Goal: Task Accomplishment & Management: Complete application form

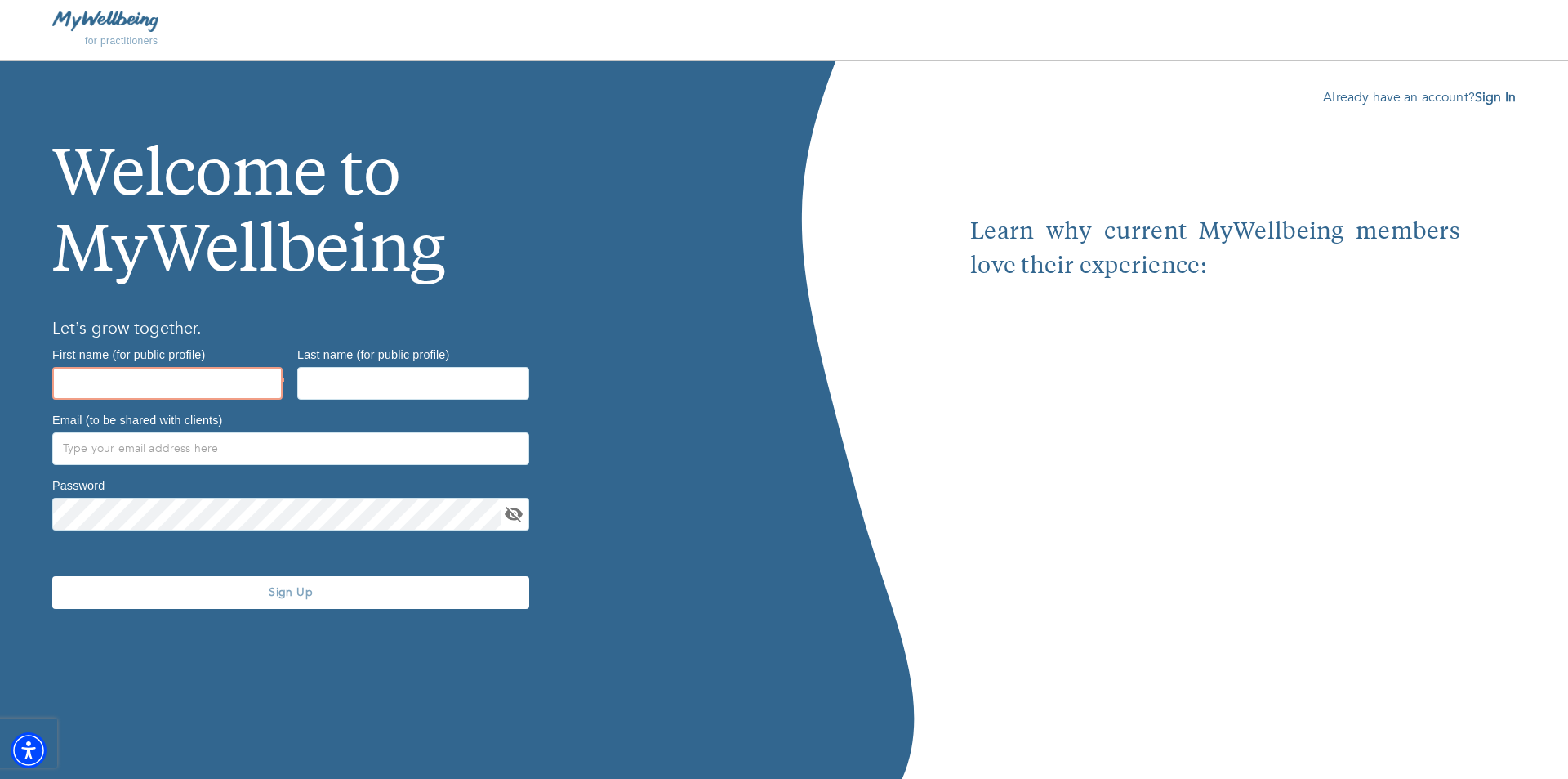
click at [182, 388] on input "text" at bounding box center [167, 382] width 231 height 32
type input "[PERSON_NAME]"
type input "[PERSON_NAME][EMAIL_ADDRESS][DOMAIN_NAME]"
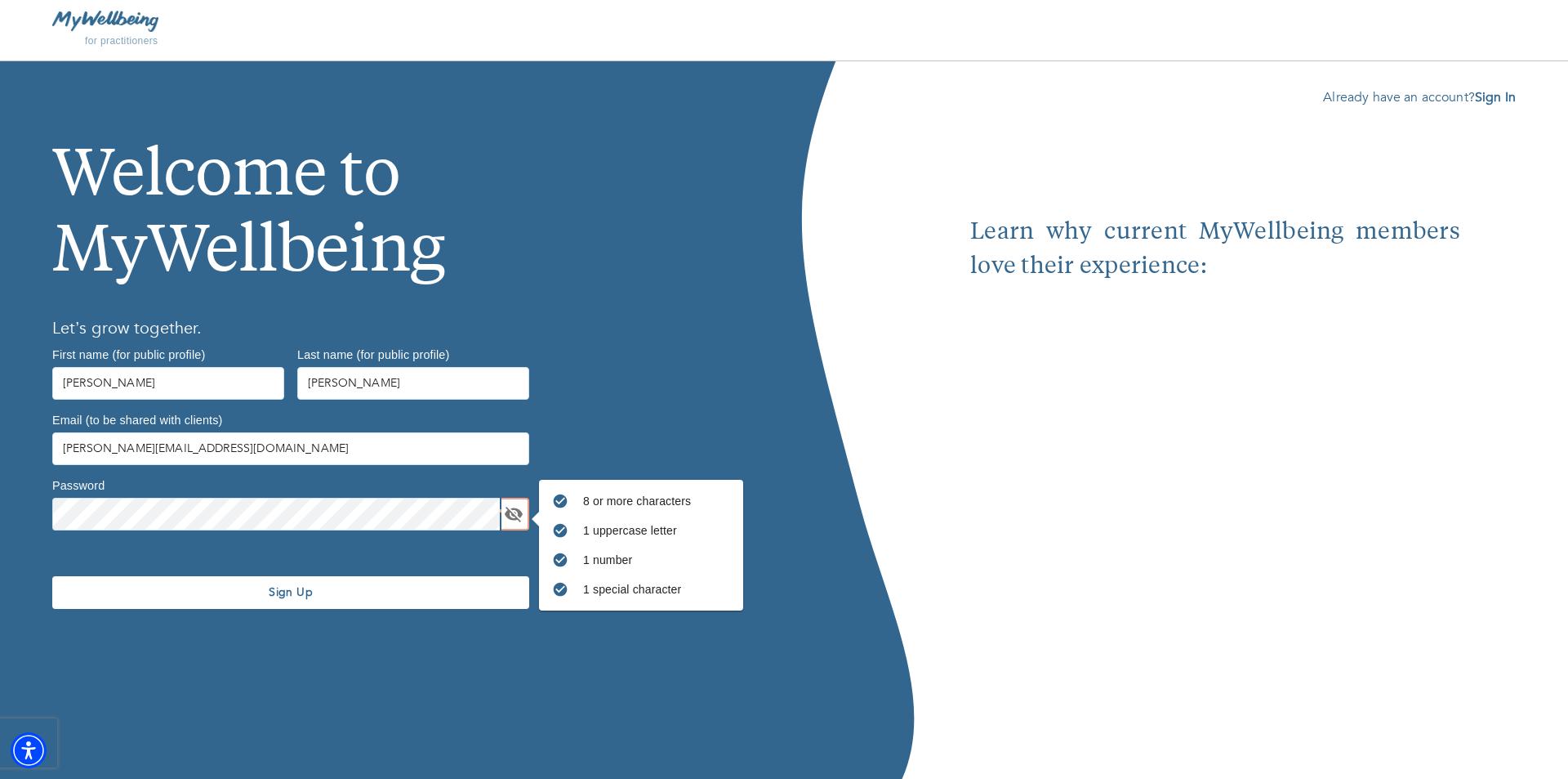
click at [197, 584] on span "Sign Up" at bounding box center [291, 592] width 464 height 16
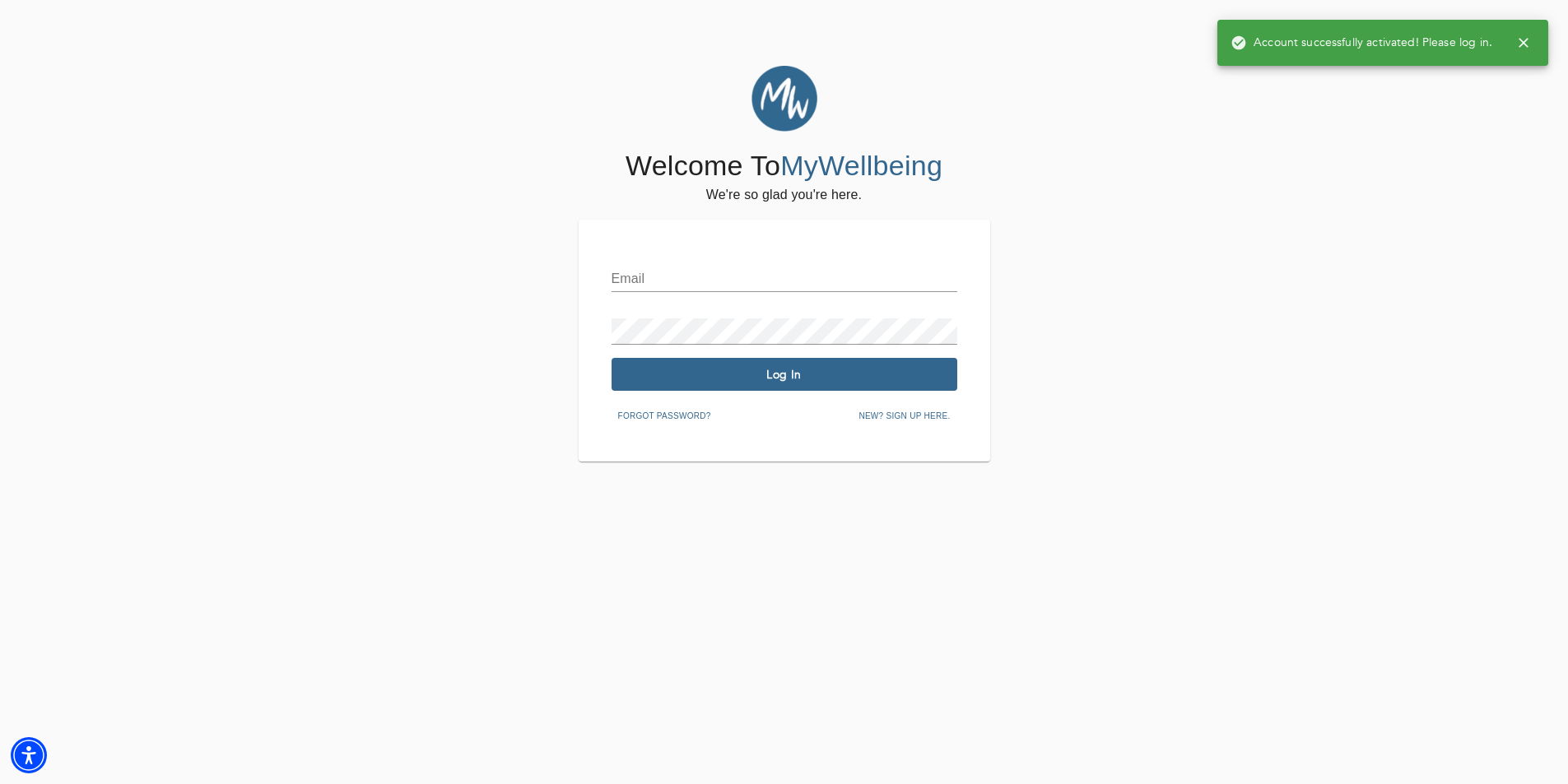
click at [712, 250] on div "Email Password Log In Forgot password? New? Sign up here." at bounding box center [784, 341] width 412 height 242
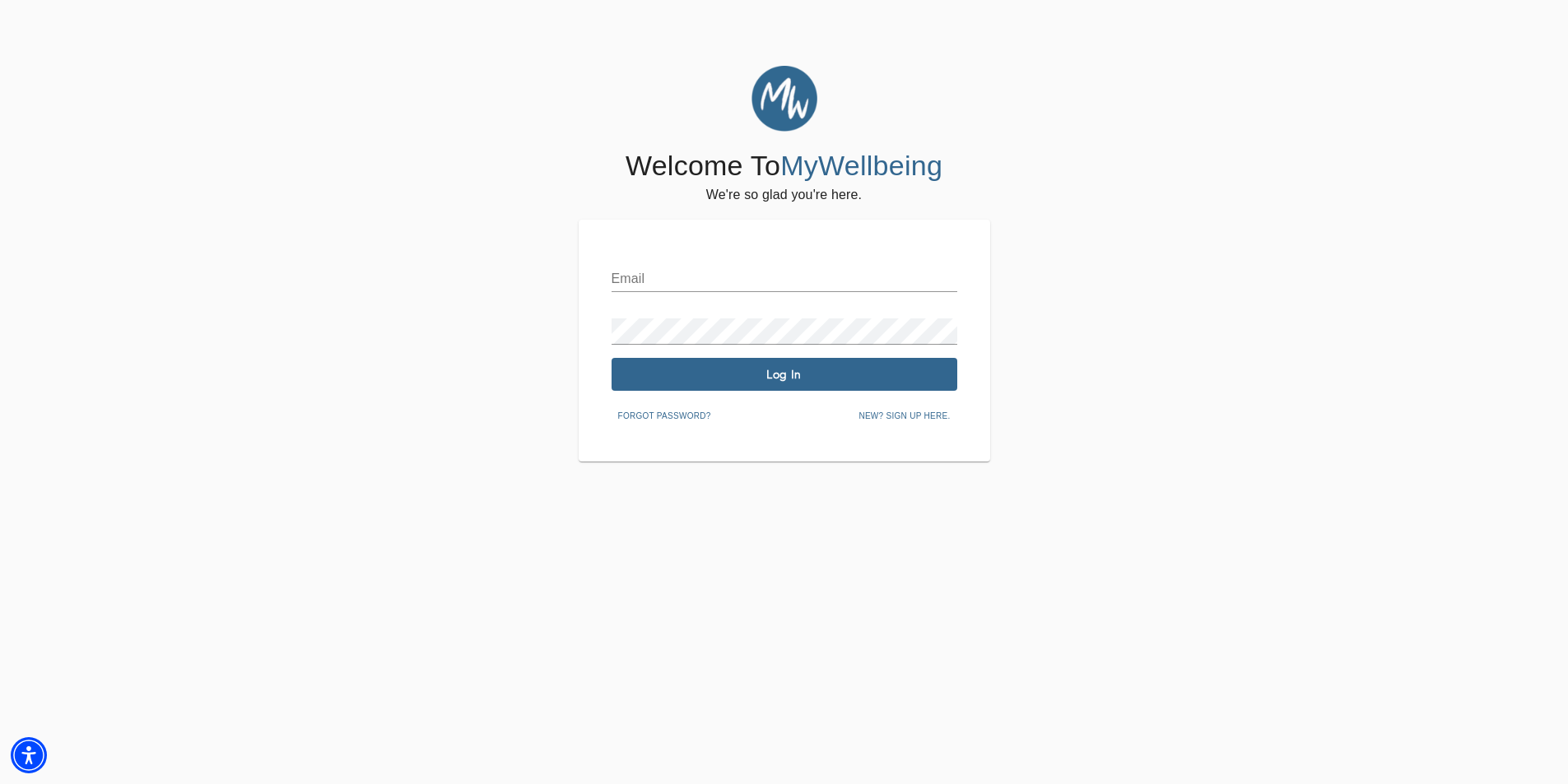
click at [712, 260] on div "Email" at bounding box center [784, 271] width 346 height 39
click at [709, 268] on input "text" at bounding box center [784, 279] width 346 height 27
click at [740, 261] on div "Email" at bounding box center [784, 271] width 346 height 39
click at [730, 280] on input "text" at bounding box center [784, 279] width 346 height 27
type input "[PERSON_NAME][EMAIL_ADDRESS][DOMAIN_NAME]"
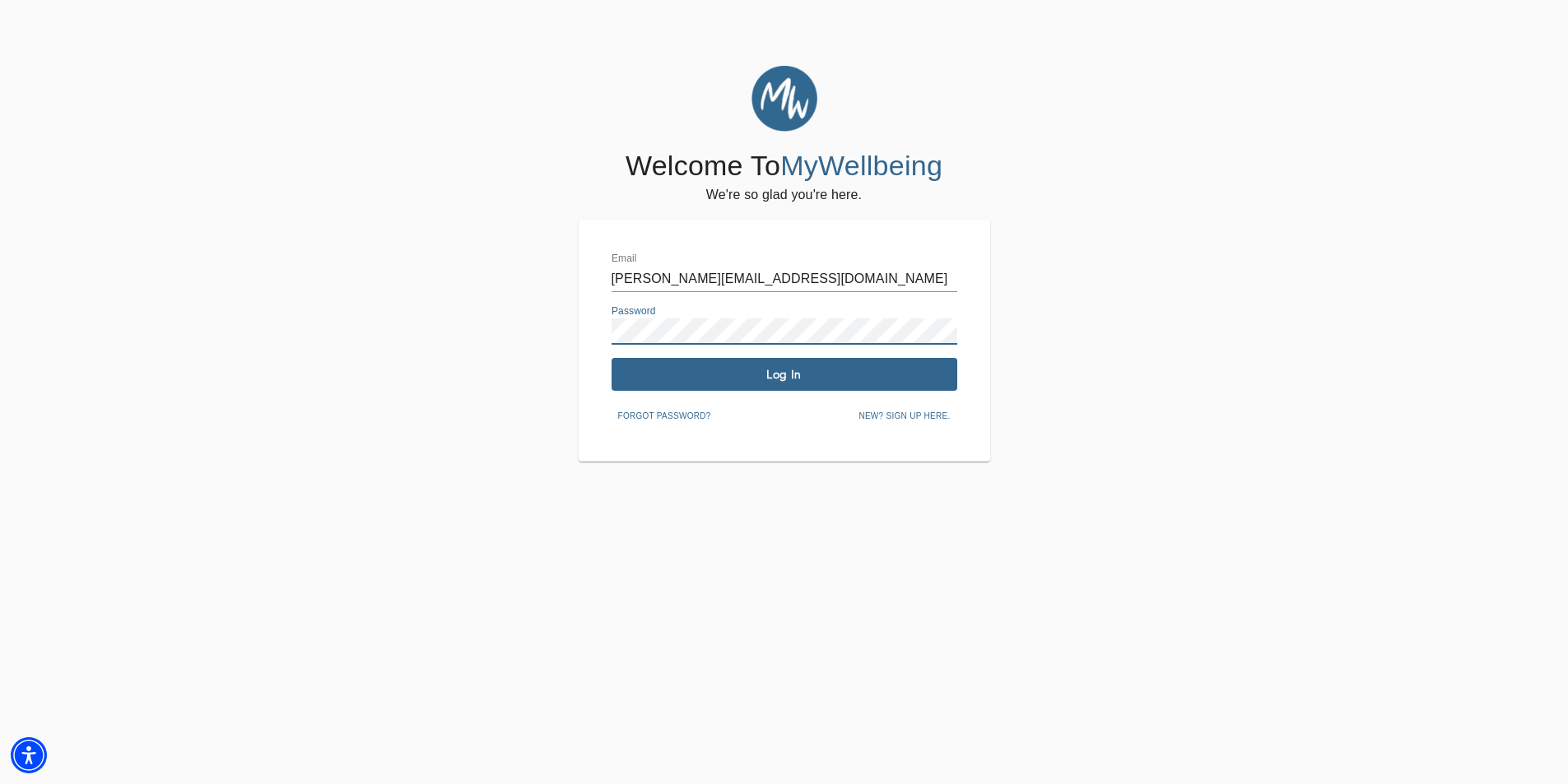
click at [717, 377] on span "Log In" at bounding box center [784, 374] width 332 height 16
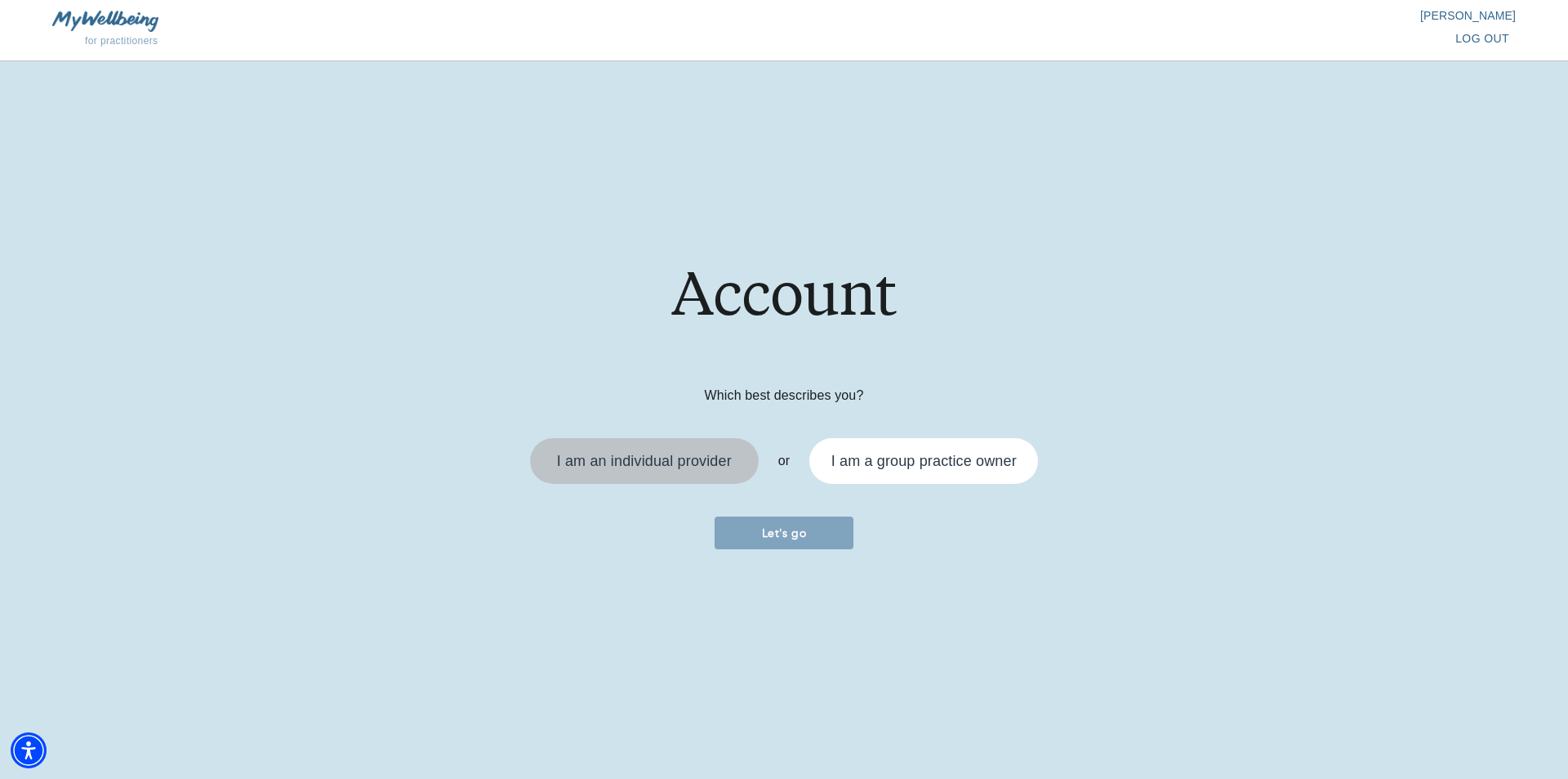
click at [670, 468] on div "I am an individual provider" at bounding box center [644, 461] width 175 height 15
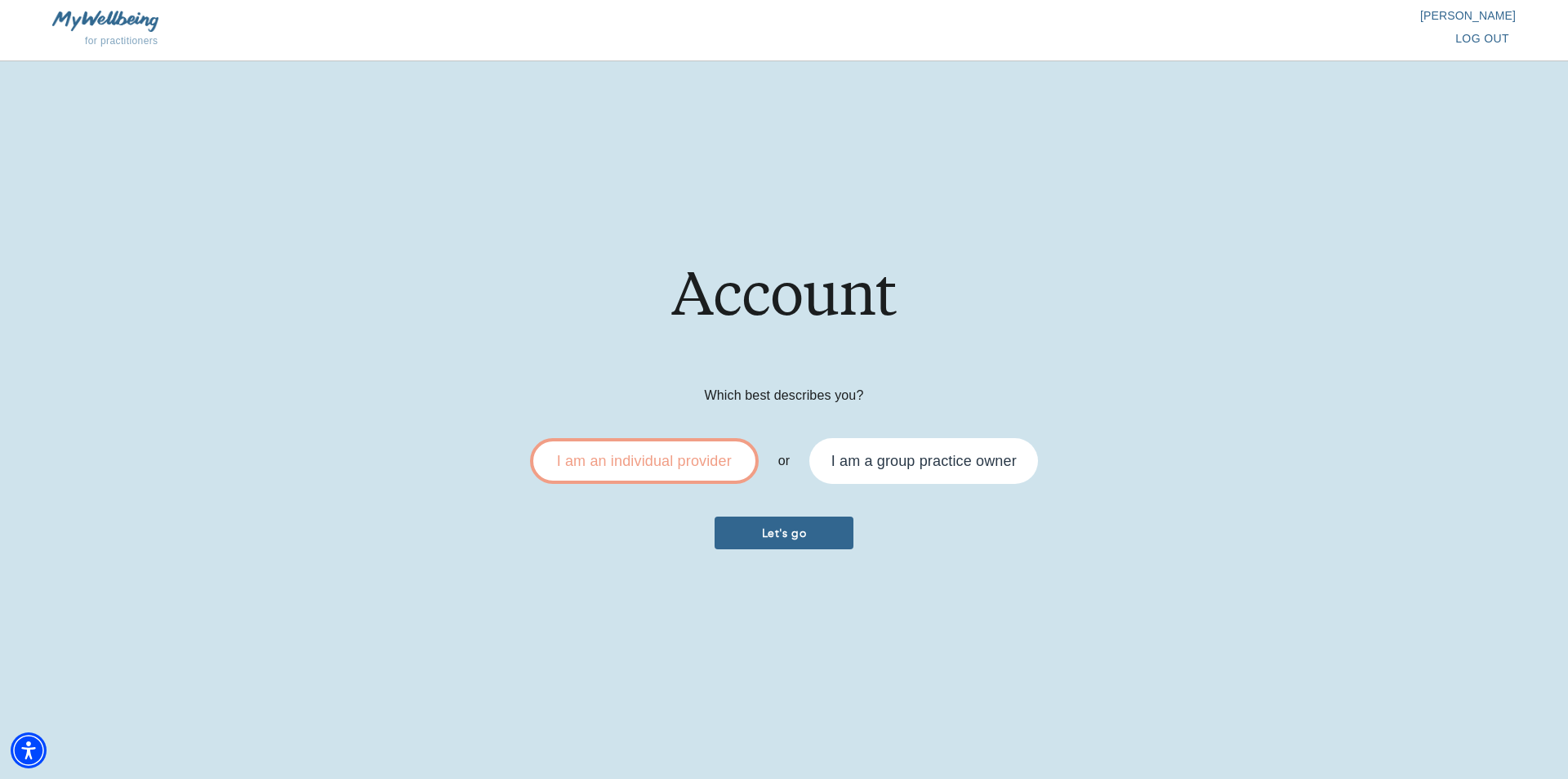
click at [797, 525] on span "Let's go" at bounding box center [784, 533] width 126 height 16
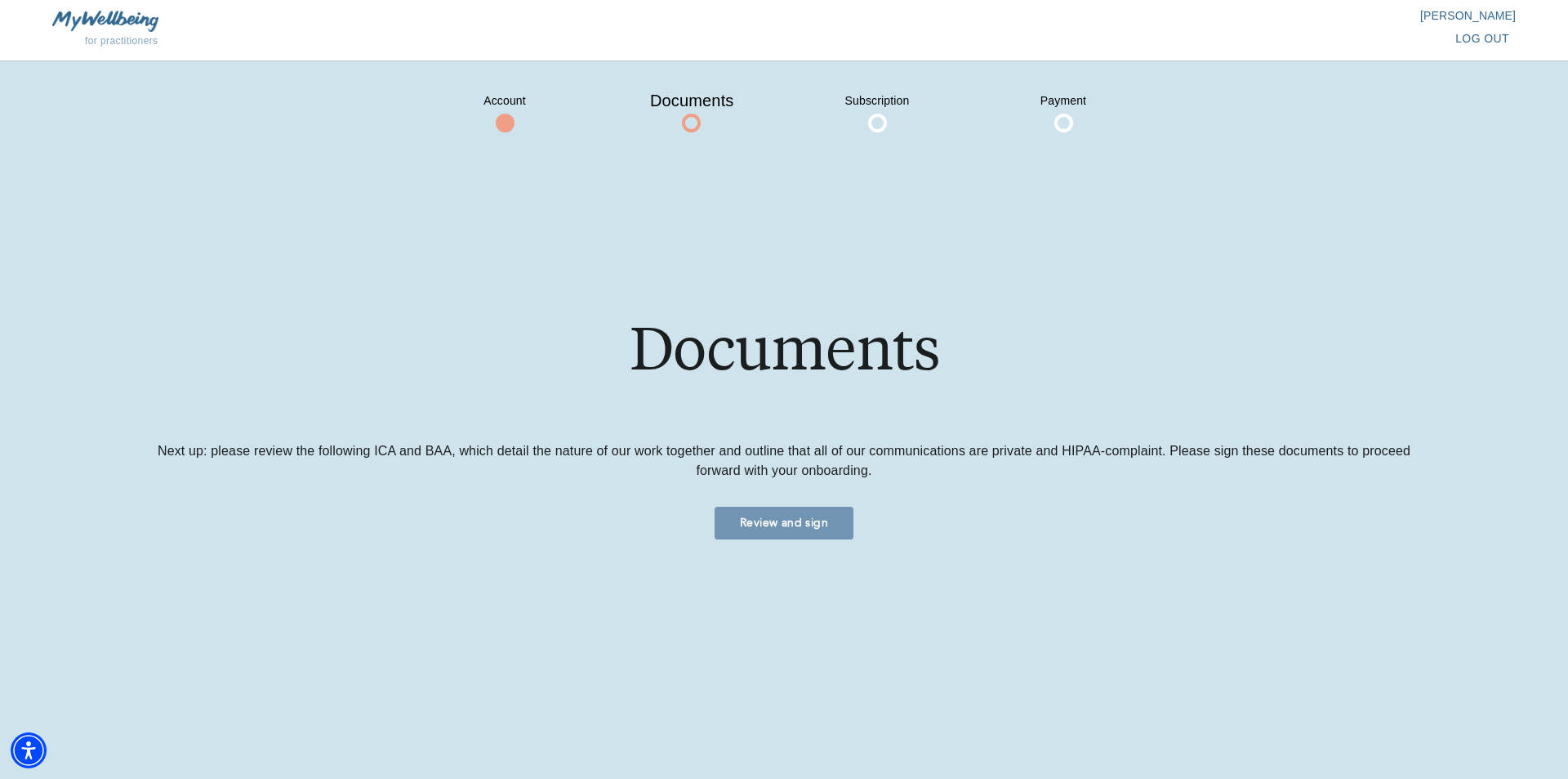
click at [746, 509] on button "Review and sign" at bounding box center [784, 523] width 138 height 32
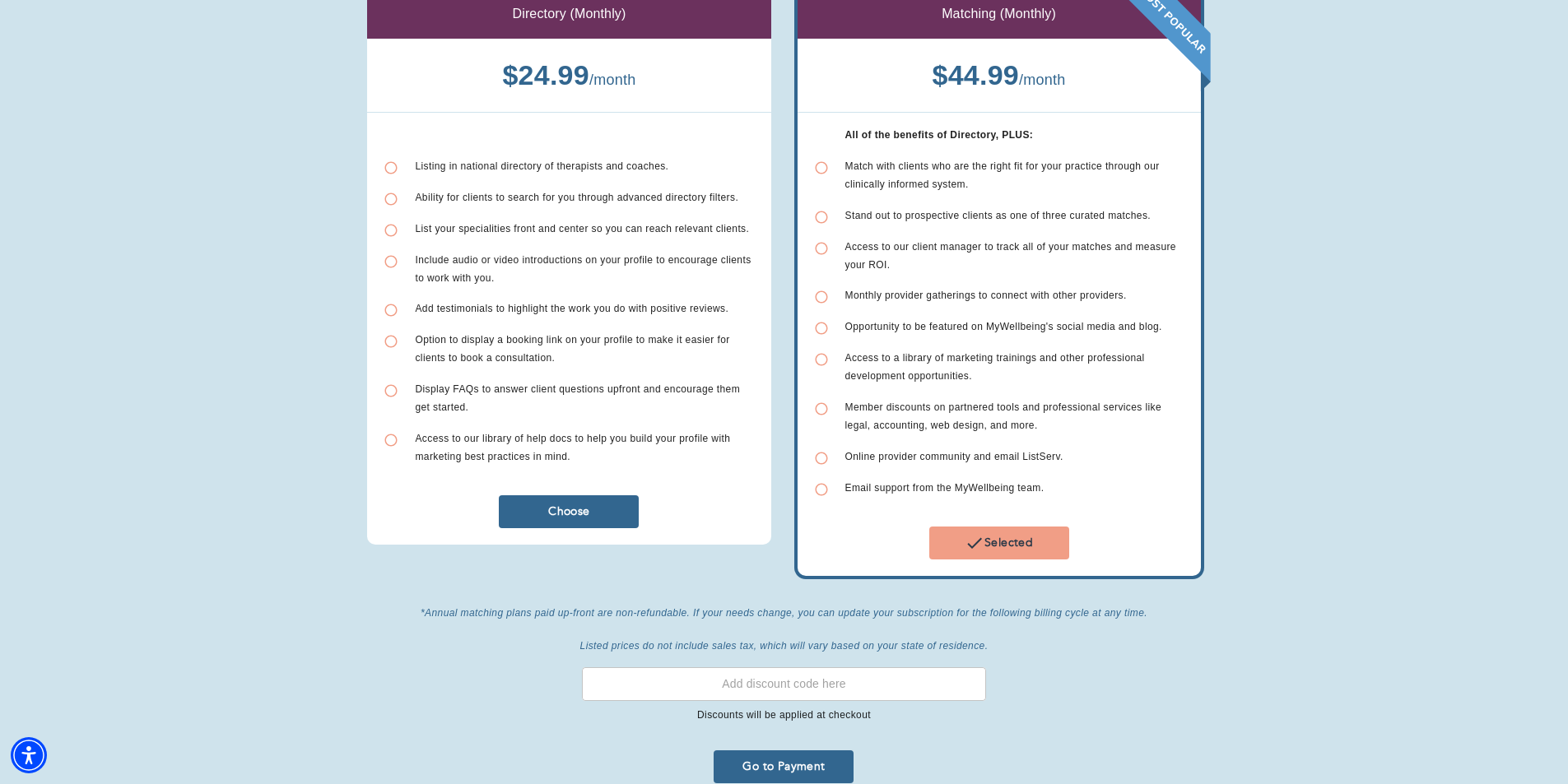
scroll to position [247, 0]
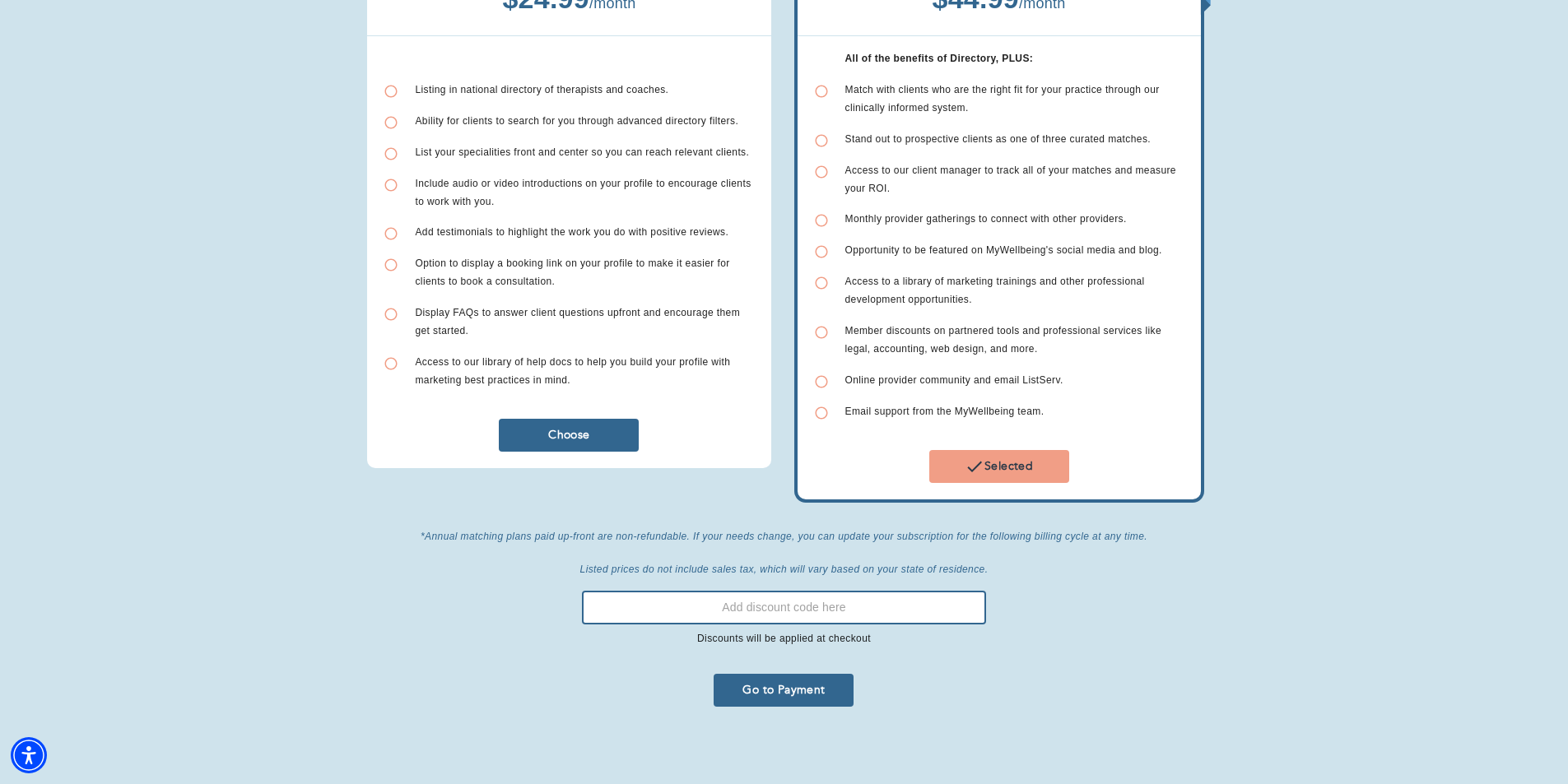
click at [795, 617] on input "text" at bounding box center [784, 607] width 403 height 33
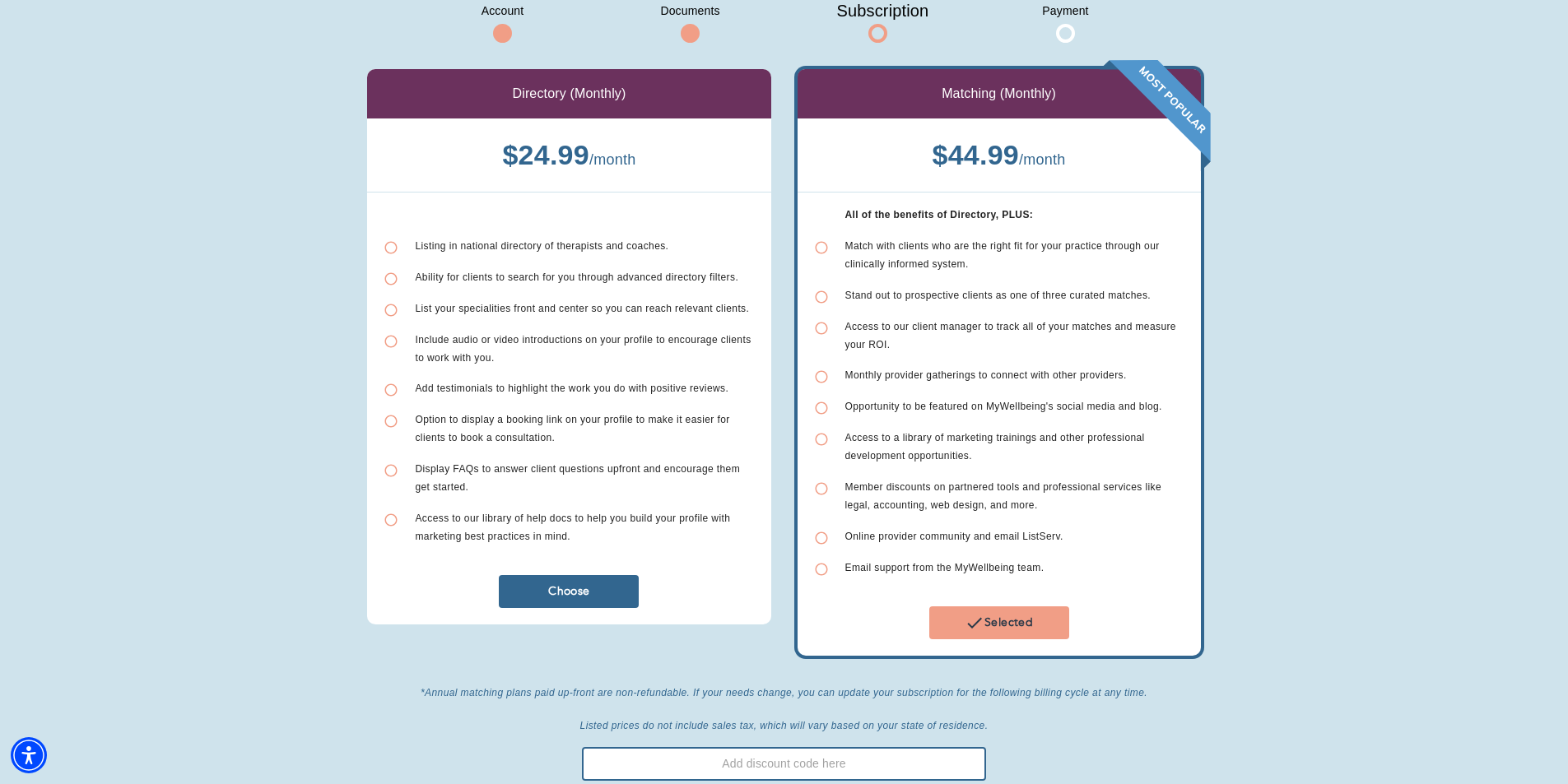
scroll to position [0, 0]
